Goal: Task Accomplishment & Management: Manage account settings

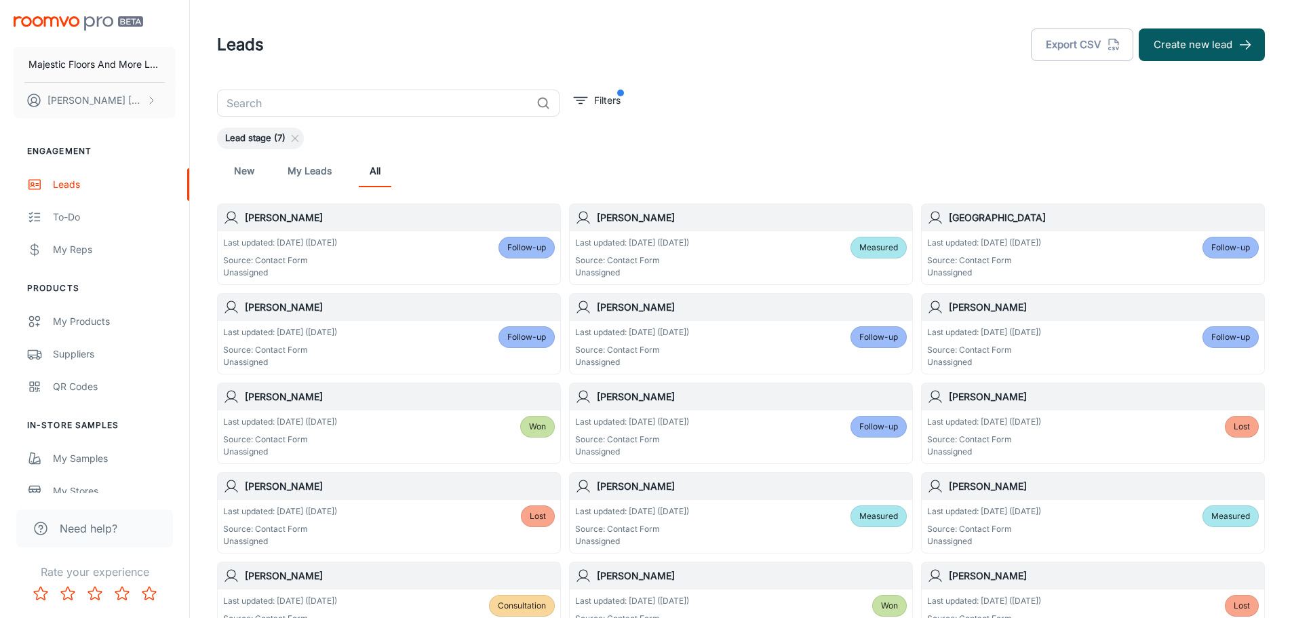
click at [304, 313] on h6 "[PERSON_NAME]" at bounding box center [400, 307] width 310 height 15
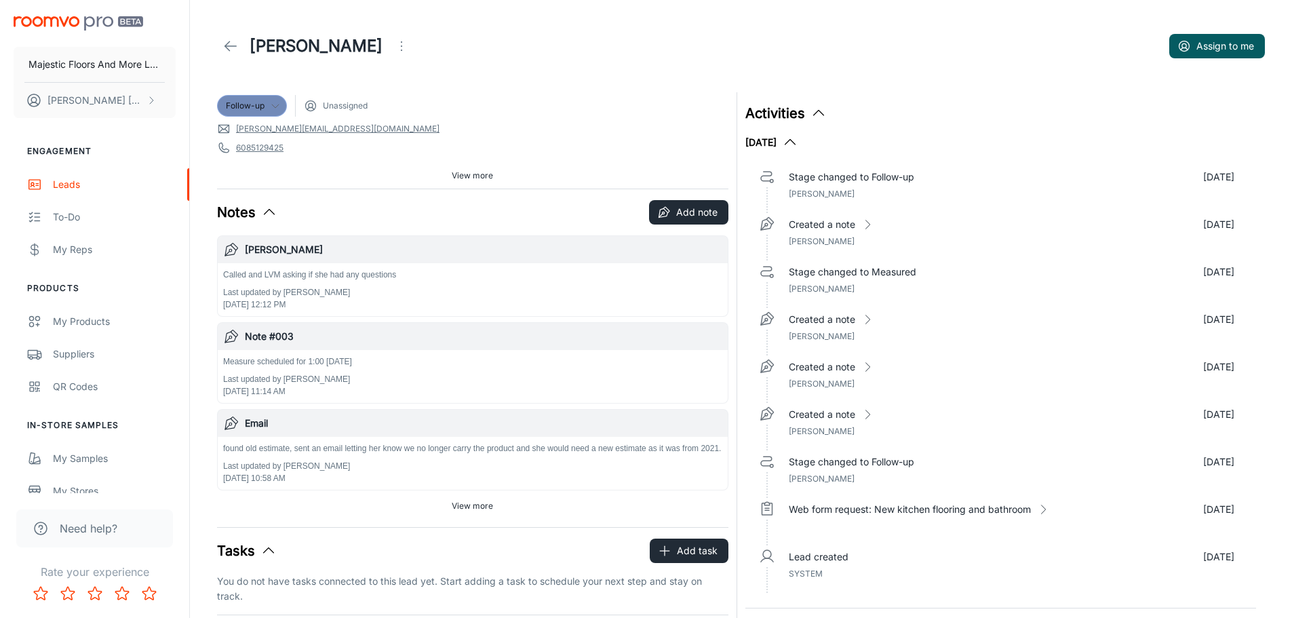
click at [277, 104] on icon at bounding box center [275, 105] width 11 height 11
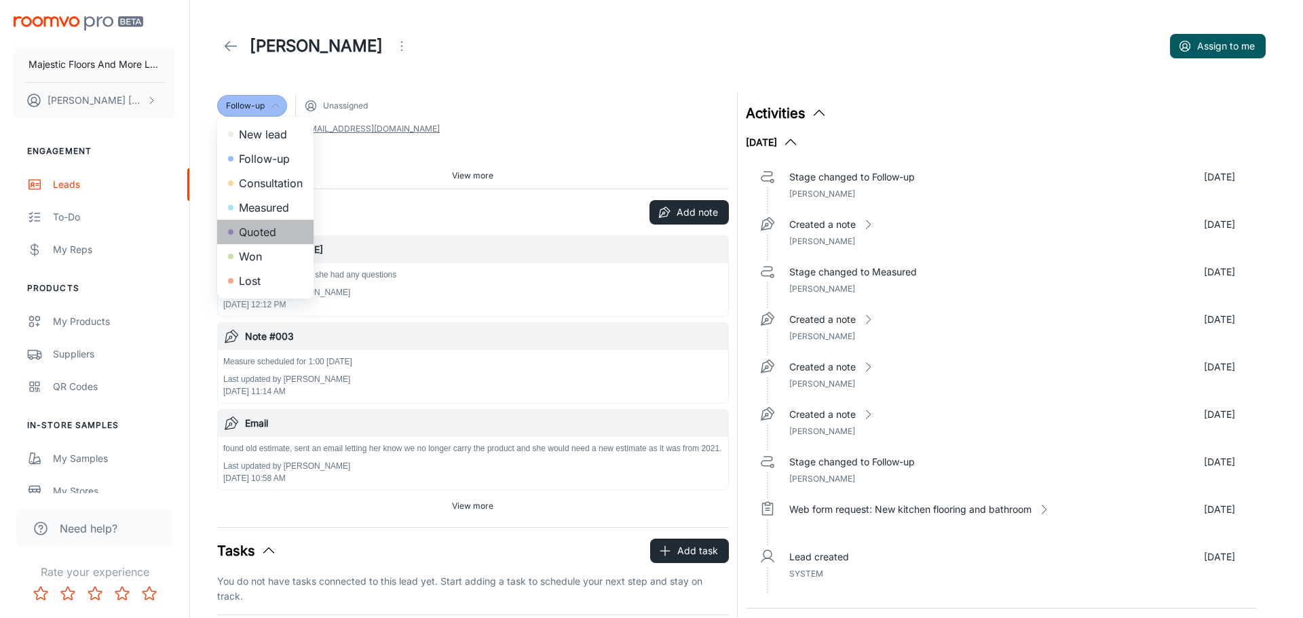
click at [277, 231] on li "Quoted" at bounding box center [265, 232] width 96 height 24
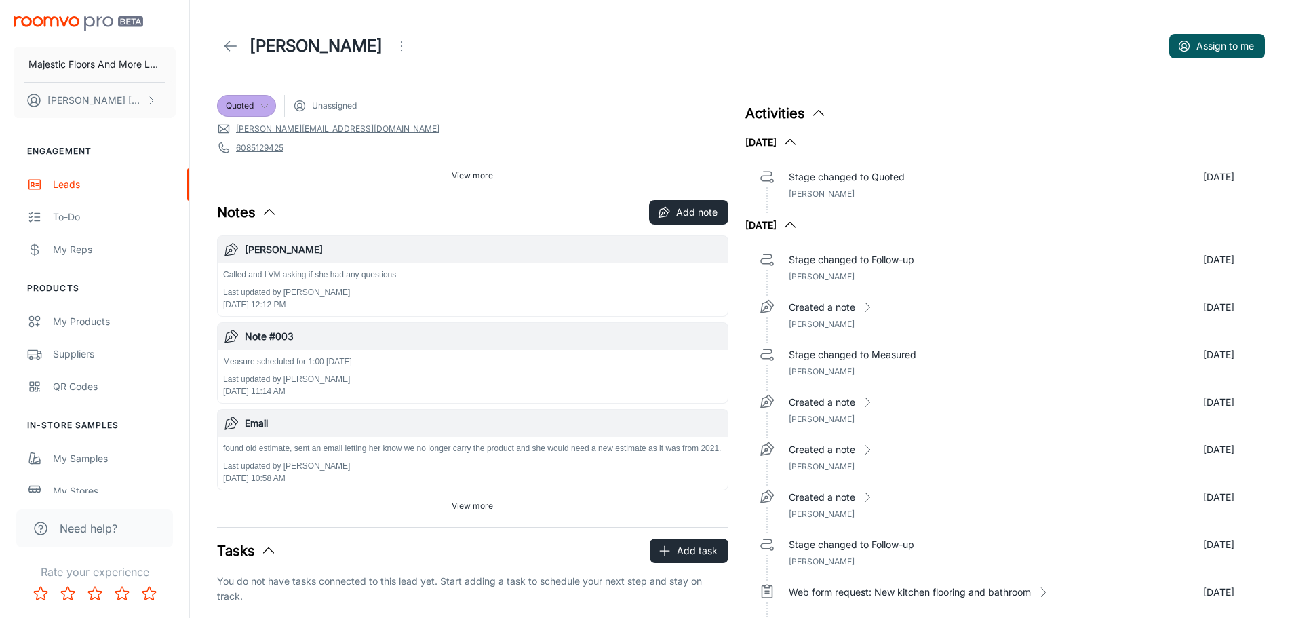
click at [612, 87] on header "[PERSON_NAME] Assign to me" at bounding box center [741, 46] width 1081 height 92
click at [235, 41] on icon at bounding box center [231, 46] width 16 height 16
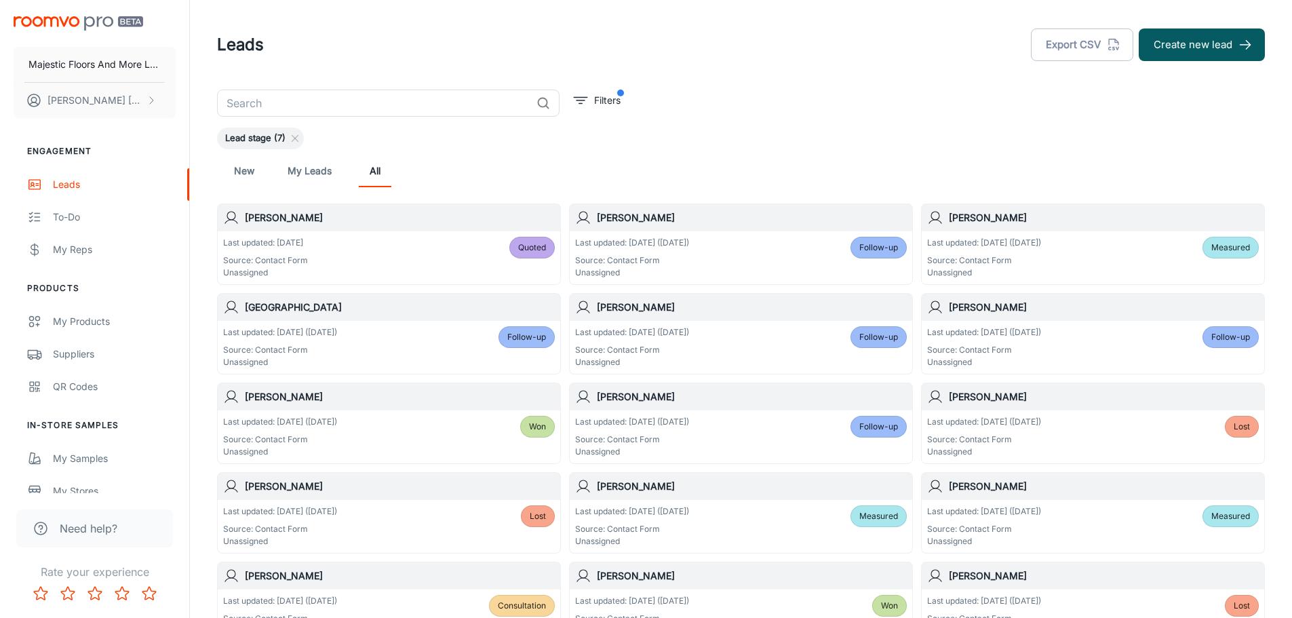
click at [653, 311] on h6 "[PERSON_NAME]" at bounding box center [752, 307] width 310 height 15
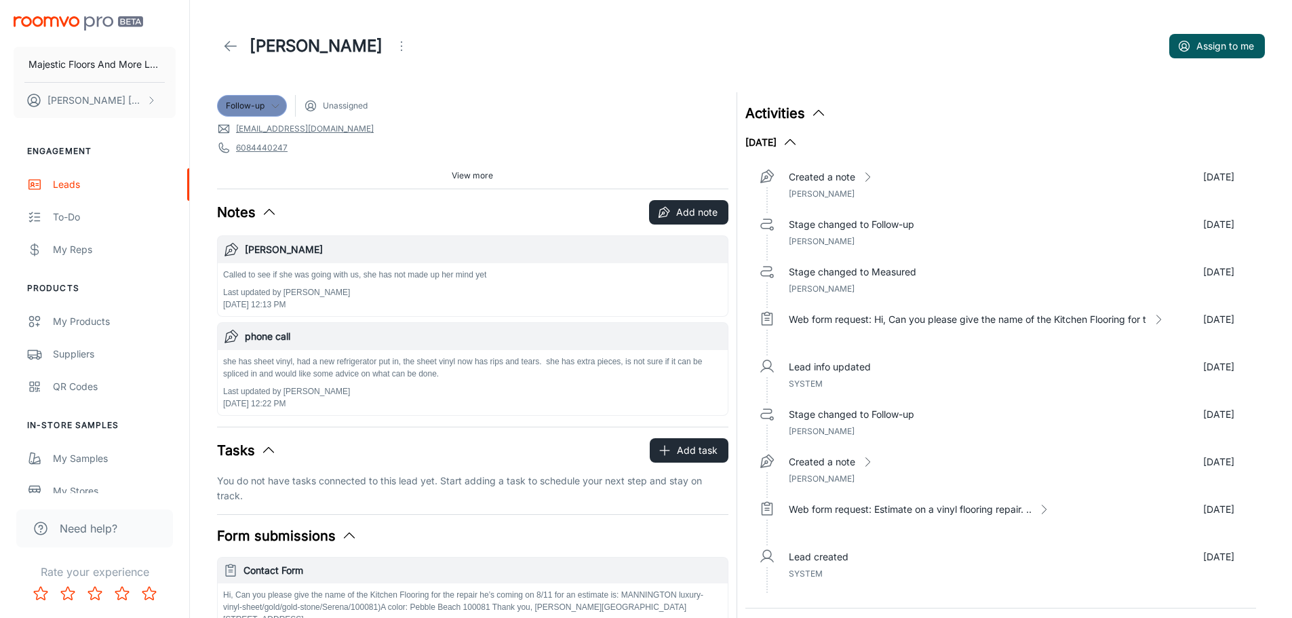
click at [273, 102] on icon at bounding box center [275, 105] width 11 height 11
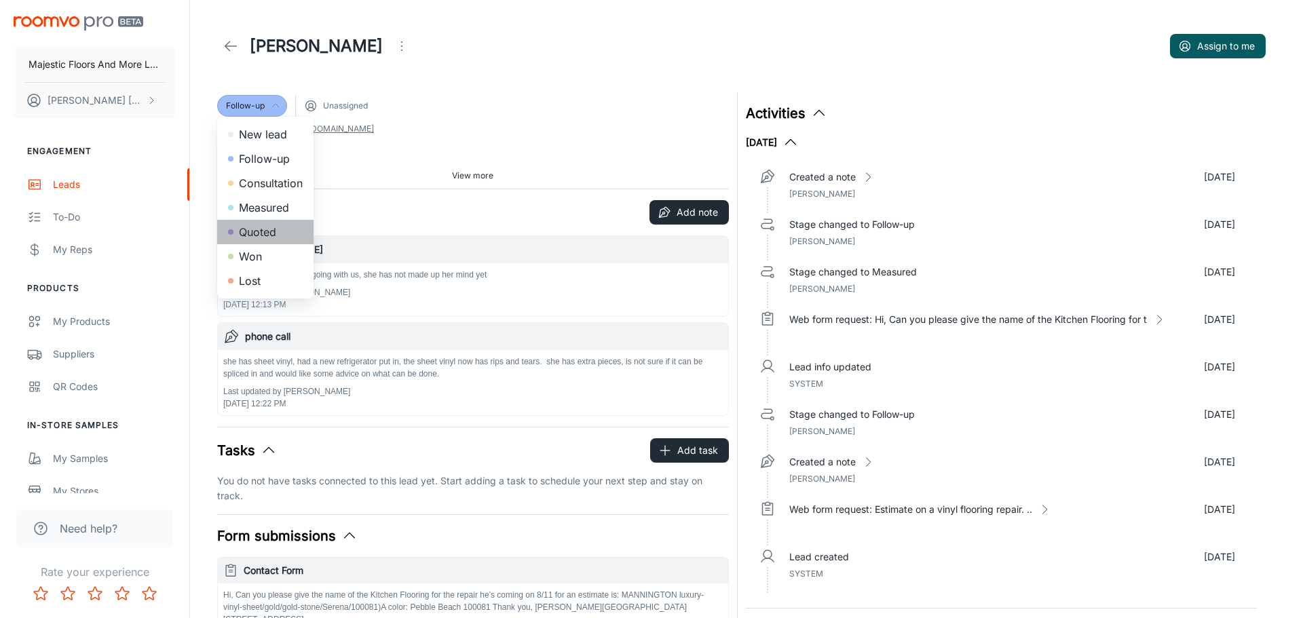
click at [264, 231] on li "Quoted" at bounding box center [265, 232] width 96 height 24
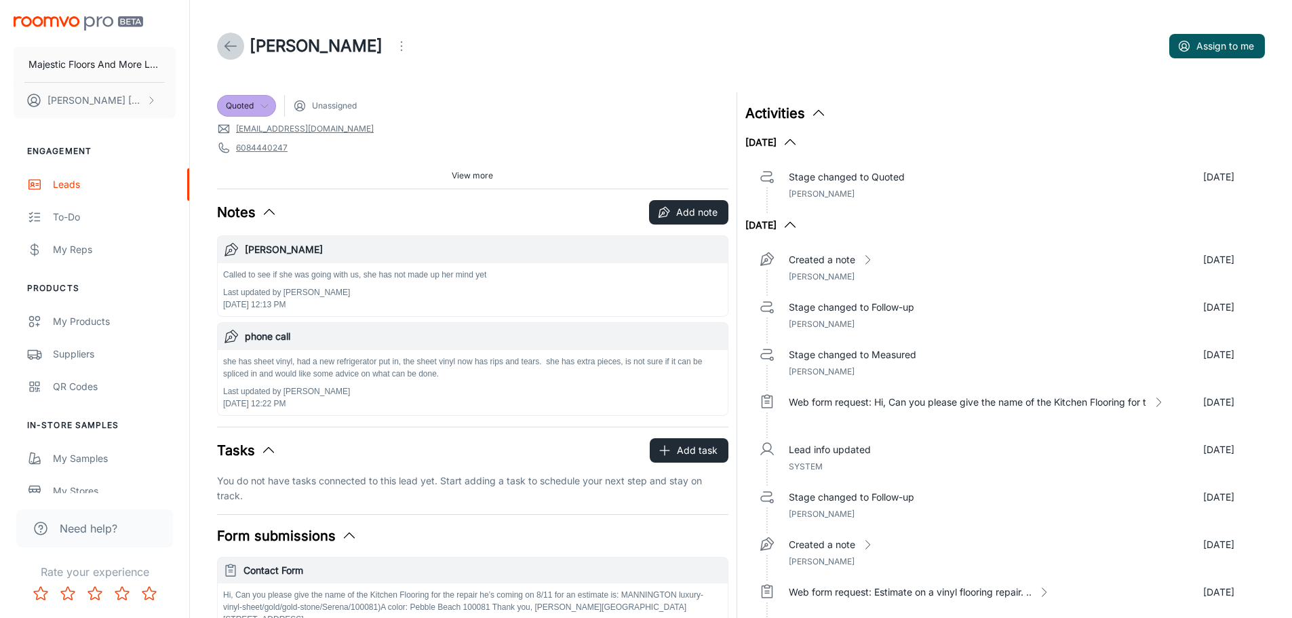
click at [239, 41] on link at bounding box center [230, 46] width 27 height 27
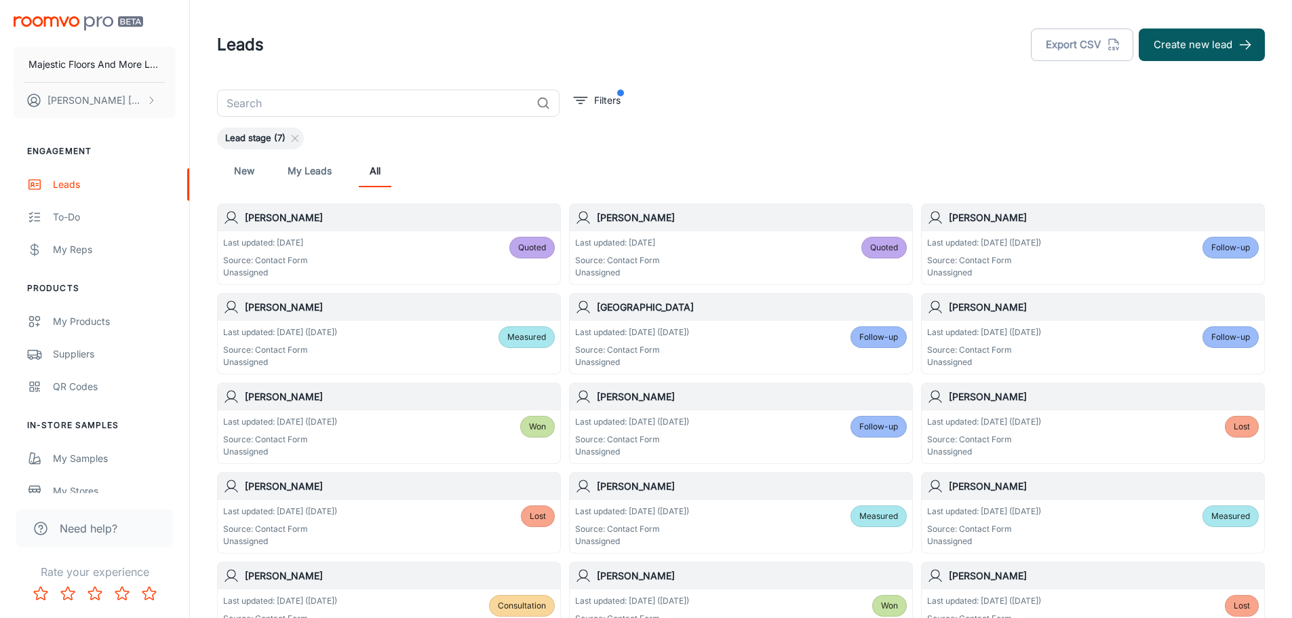
click at [987, 305] on h6 "[PERSON_NAME]" at bounding box center [1104, 307] width 310 height 15
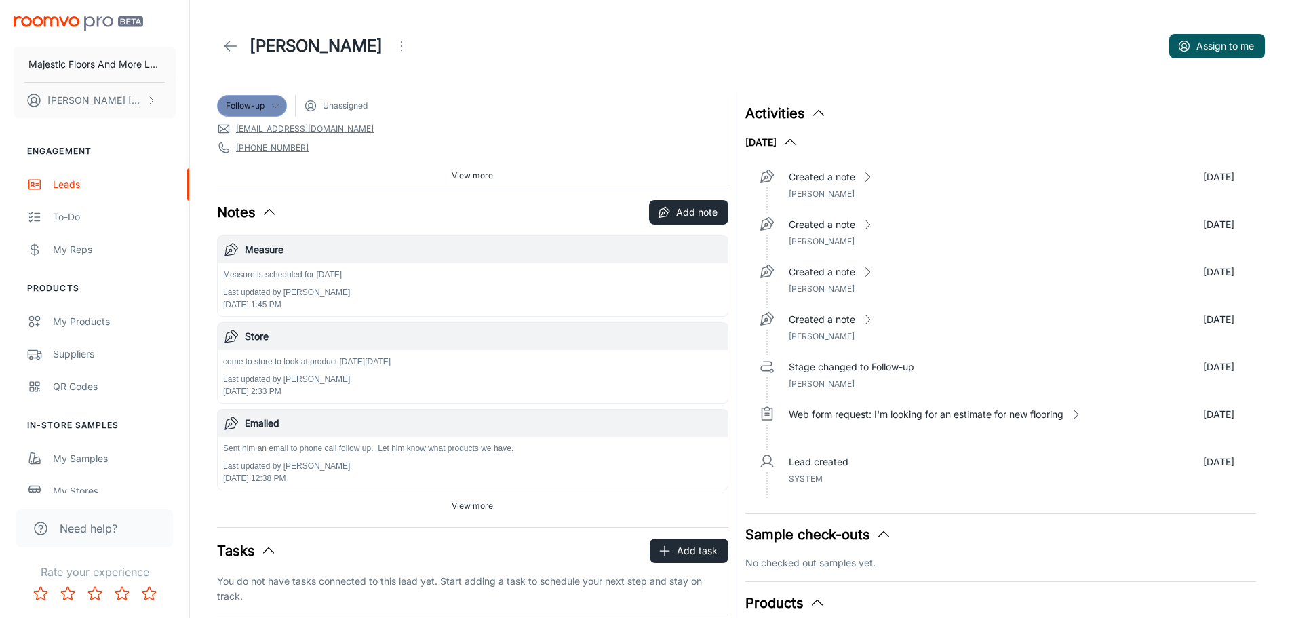
click at [271, 102] on icon at bounding box center [275, 105] width 11 height 11
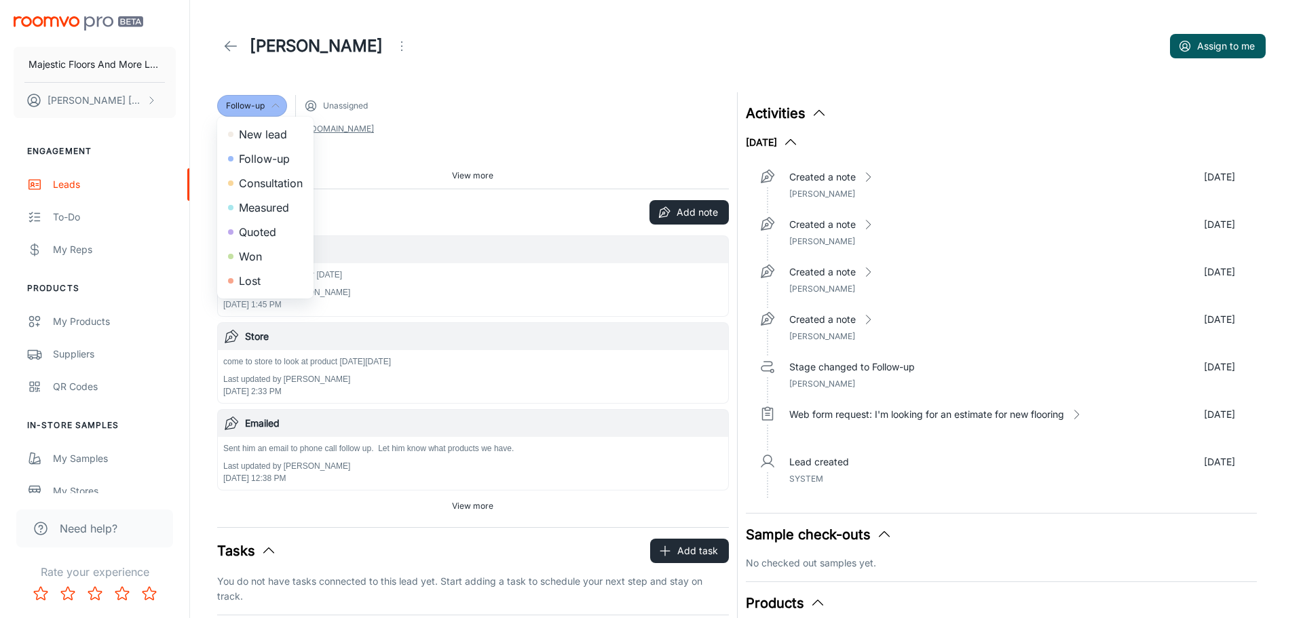
click at [271, 230] on li "Quoted" at bounding box center [265, 232] width 96 height 24
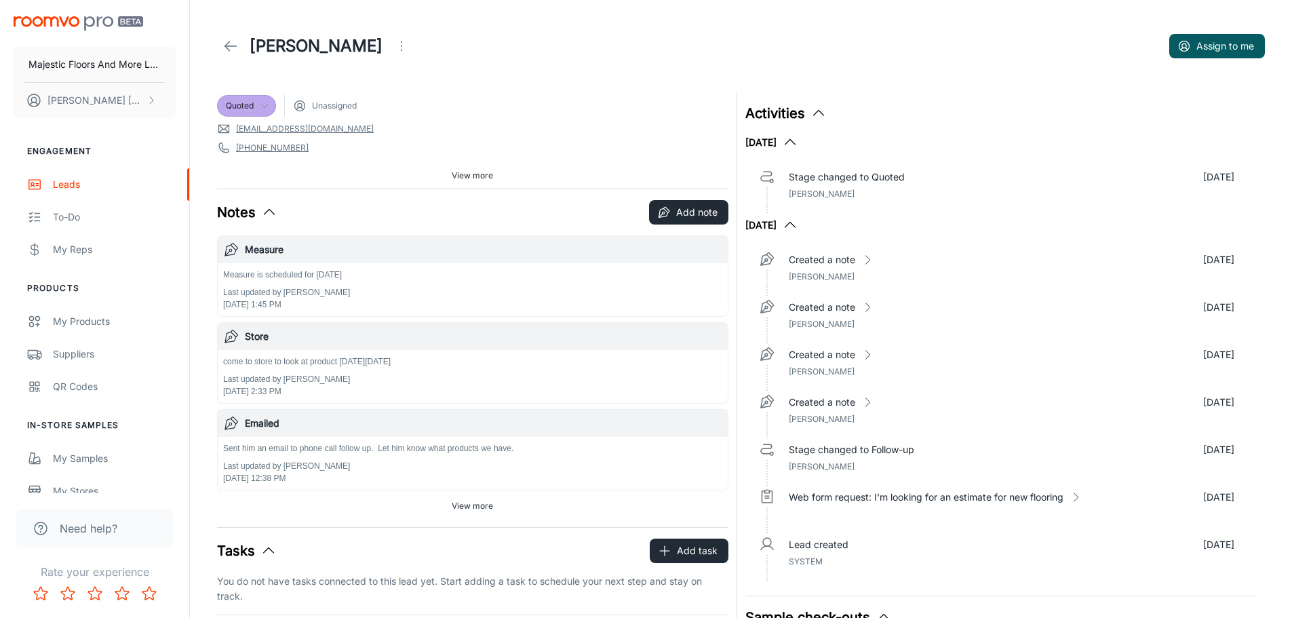
click at [230, 39] on icon at bounding box center [231, 46] width 16 height 16
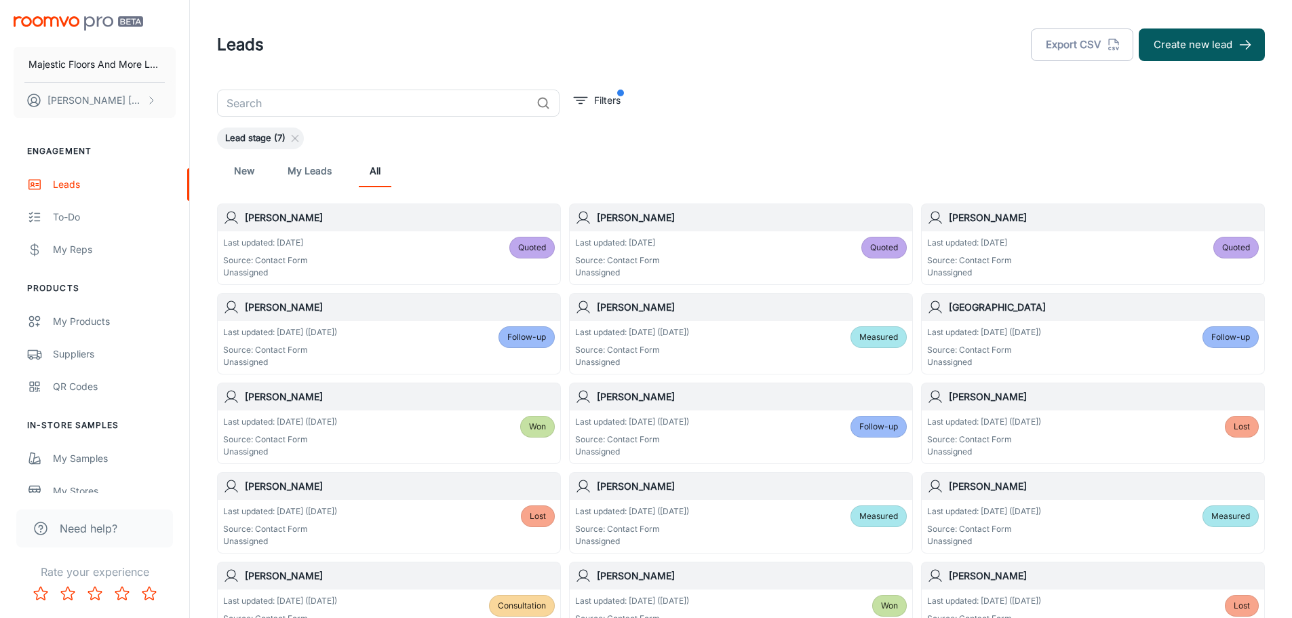
click at [990, 311] on h6 "[GEOGRAPHIC_DATA]" at bounding box center [1104, 307] width 310 height 15
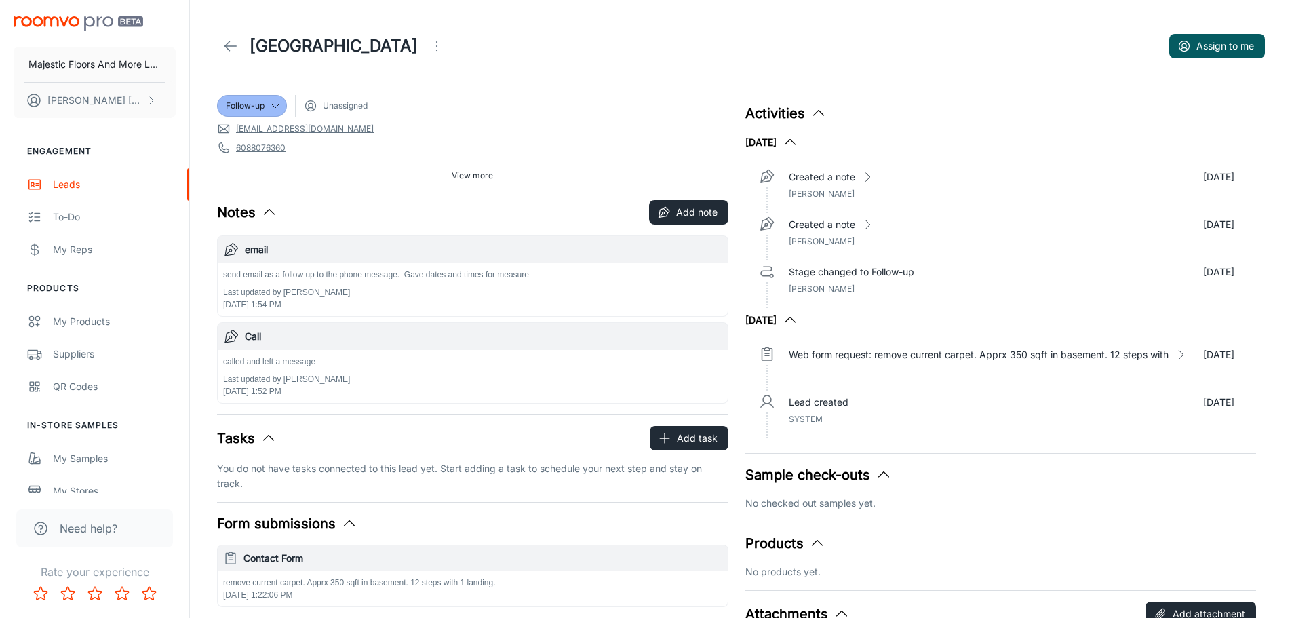
click at [225, 39] on icon at bounding box center [231, 46] width 16 height 16
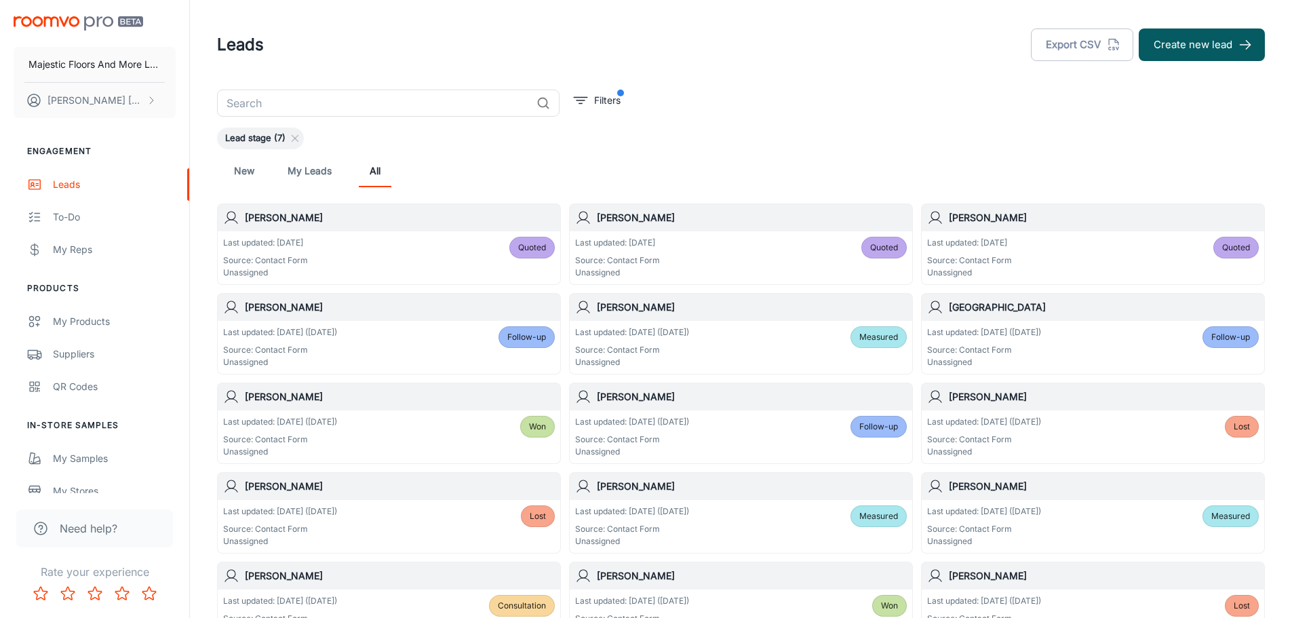
click at [663, 304] on h6 "[PERSON_NAME]" at bounding box center [752, 307] width 310 height 15
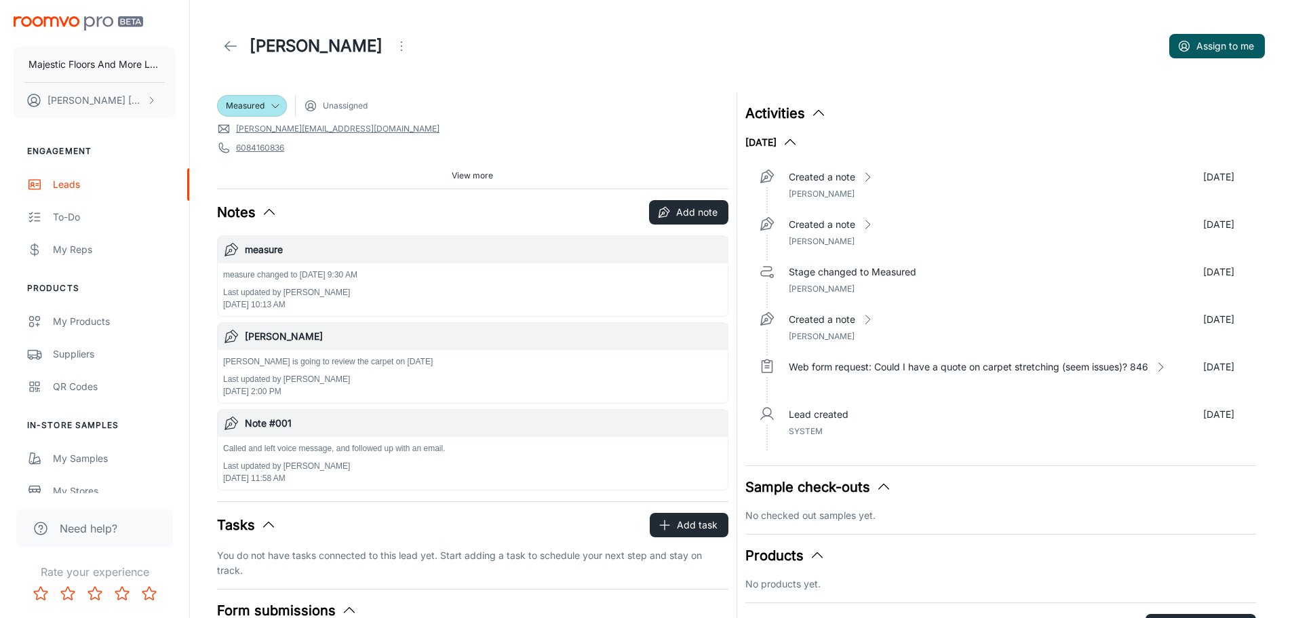
drag, startPoint x: 293, startPoint y: 45, endPoint x: 362, endPoint y: 52, distance: 68.9
click at [362, 52] on h1 "[PERSON_NAME]" at bounding box center [316, 46] width 133 height 24
copy h1 "[PERSON_NAME]"
click at [232, 45] on icon at bounding box center [231, 46] width 16 height 16
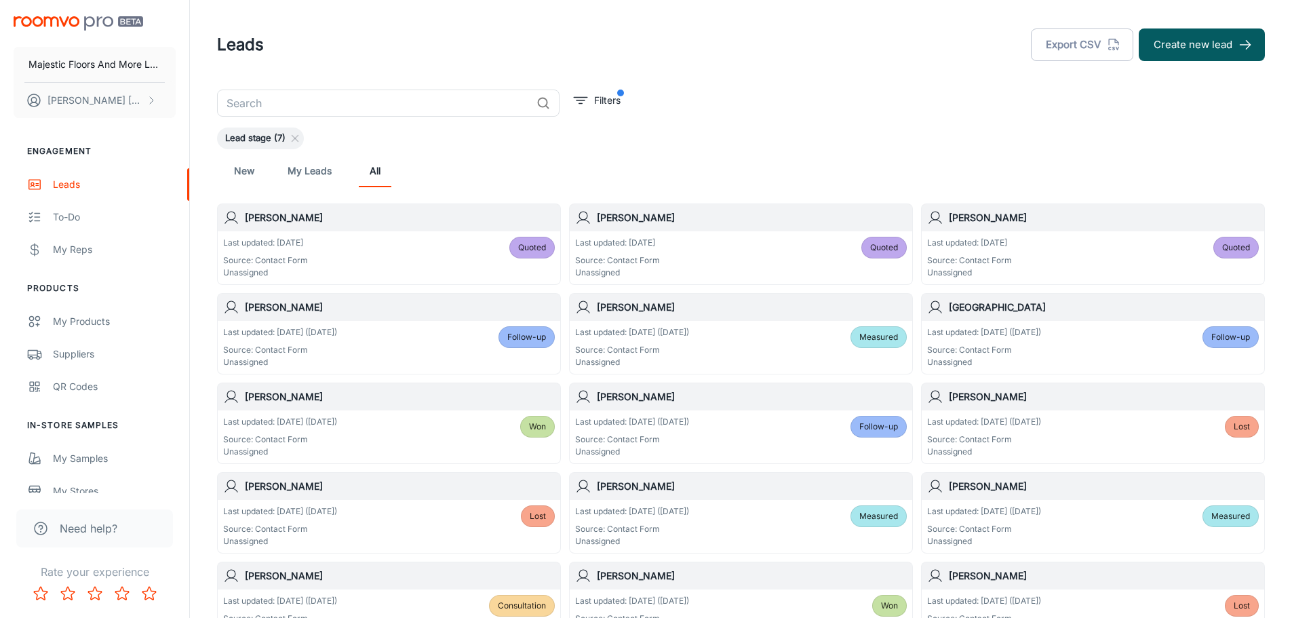
click at [629, 397] on h6 "[PERSON_NAME]" at bounding box center [752, 396] width 310 height 15
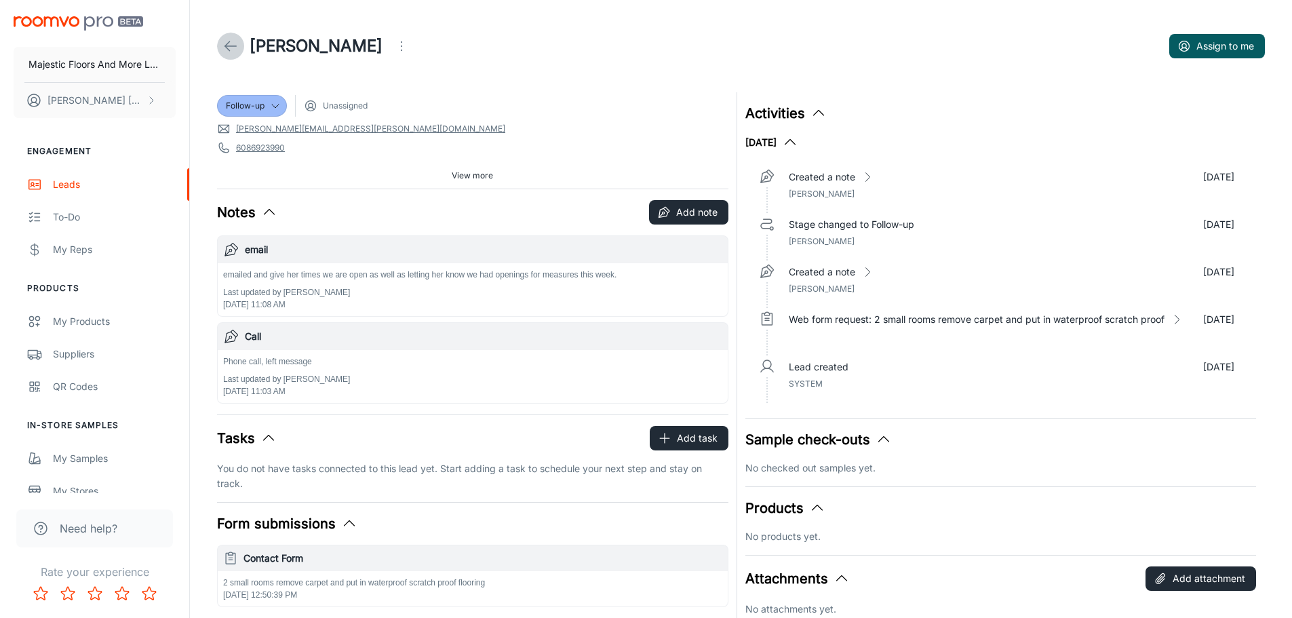
click at [226, 43] on icon at bounding box center [231, 46] width 16 height 16
